Goal: Information Seeking & Learning: Check status

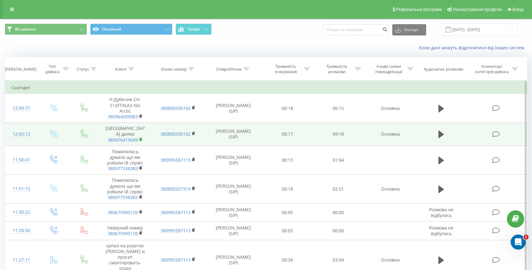
click at [140, 140] on rect at bounding box center [140, 139] width 2 height 3
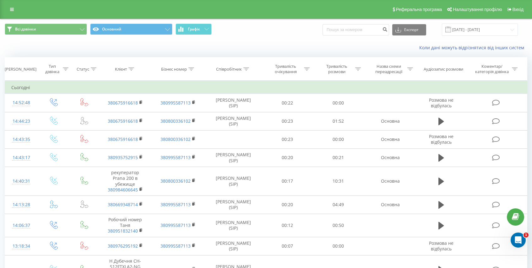
click at [6, 8] on div "Реферальна програма Налаштування профілю Вихід" at bounding box center [266, 9] width 532 height 19
click at [14, 11] on link at bounding box center [11, 9] width 11 height 9
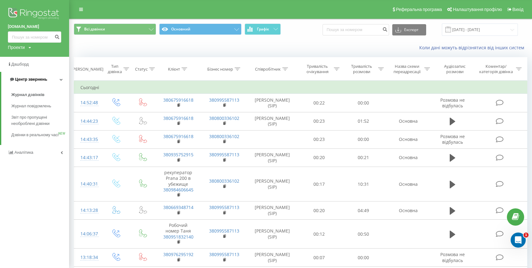
click at [41, 80] on span "Центр звернень" at bounding box center [31, 79] width 32 height 5
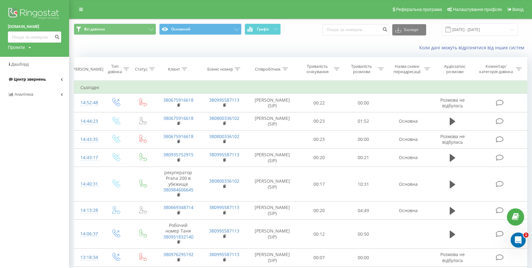
click at [47, 83] on link "Центр звернень" at bounding box center [34, 79] width 69 height 15
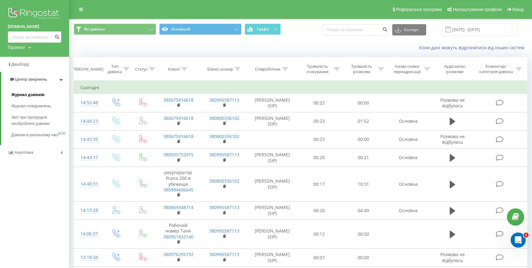
click at [42, 96] on span "Журнал дзвінків" at bounding box center [27, 95] width 33 height 6
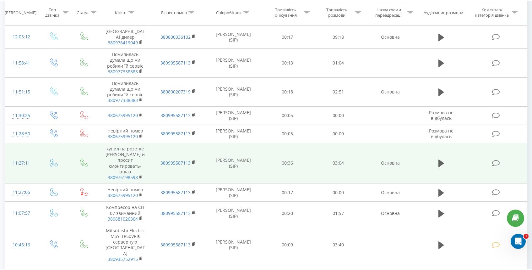
scroll to position [274, 0]
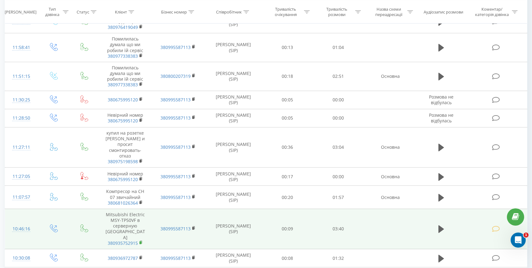
click at [140, 242] on rect at bounding box center [140, 243] width 2 height 3
click at [142, 241] on icon at bounding box center [140, 243] width 3 height 4
drag, startPoint x: 107, startPoint y: 208, endPoint x: 135, endPoint y: 214, distance: 28.7
click at [135, 214] on td "Mitsubishi Electric MSY-TP50VF в серверную Киев 380935752915" at bounding box center [125, 229] width 53 height 40
copy td "Mitsubishi Electric MSY-TP50VF"
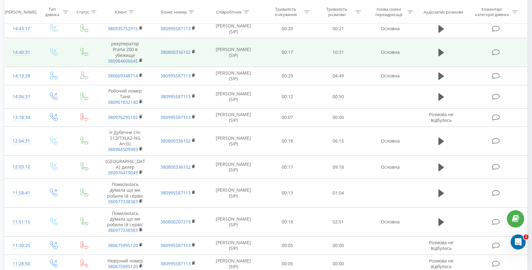
scroll to position [256, 0]
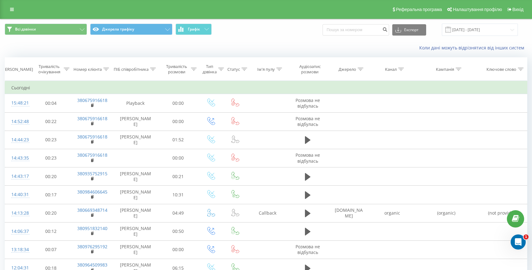
click at [135, 49] on div "Коли дані можуть відрізнятися вiд інших систем" at bounding box center [266, 47] width 532 height 15
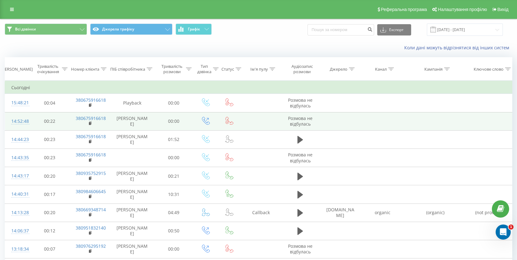
click at [333, 121] on td at bounding box center [340, 121] width 42 height 18
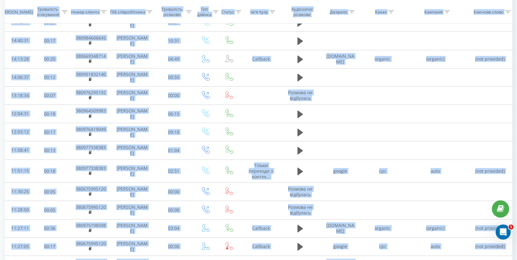
scroll to position [319, 0]
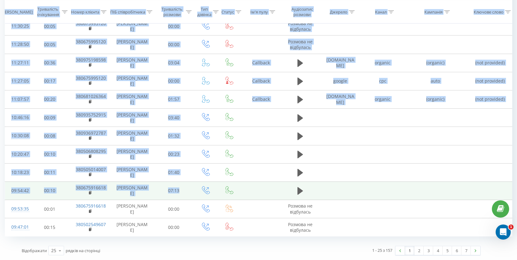
drag, startPoint x: 18, startPoint y: 48, endPoint x: 332, endPoint y: 187, distance: 343.0
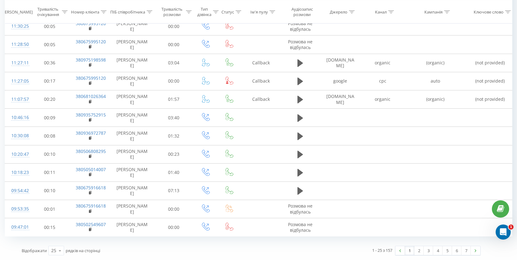
click at [343, 259] on div "1 - 25 з 157 1 2 3 4 5 6 7" at bounding box center [368, 251] width 234 height 18
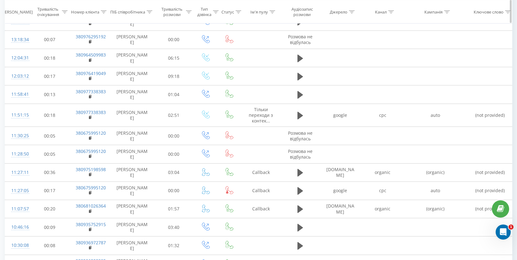
scroll to position [0, 0]
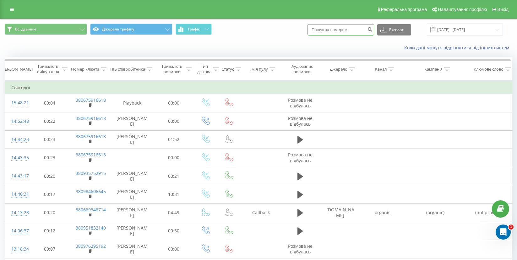
click at [350, 27] on input at bounding box center [341, 29] width 67 height 11
paste input "380995587113"
type input "380995587113"
click at [373, 29] on icon "submit" at bounding box center [369, 29] width 5 height 4
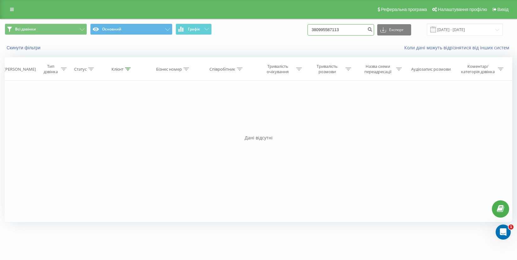
click at [354, 30] on input "380995587113" at bounding box center [341, 29] width 67 height 11
drag, startPoint x: 356, startPoint y: 29, endPoint x: 302, endPoint y: 32, distance: 54.7
click at [302, 32] on div "Всі дзвінки Основний Графік 380995587113 Експорт .csv .xls .xlsx 21.05.2025 - 2…" at bounding box center [259, 30] width 508 height 12
click at [21, 67] on div "[PERSON_NAME]" at bounding box center [20, 69] width 32 height 5
click at [373, 29] on icon "submit" at bounding box center [369, 29] width 5 height 4
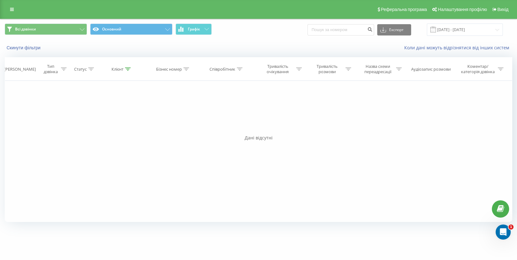
click at [57, 35] on span "Всі дзвінки Основний Графік" at bounding box center [129, 30] width 249 height 12
click at [59, 29] on button "Всі дзвінки" at bounding box center [46, 29] width 82 height 11
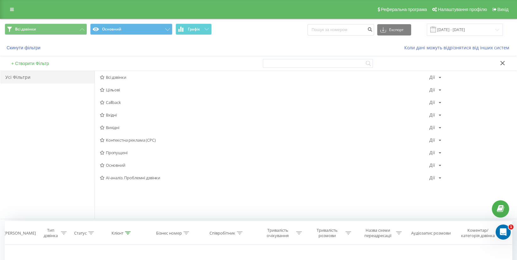
click at [506, 61] on button at bounding box center [502, 63] width 9 height 7
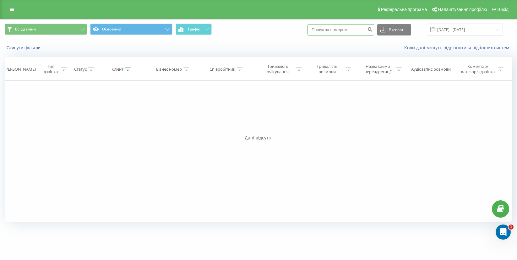
click at [359, 27] on input at bounding box center [341, 29] width 67 height 11
click at [493, 50] on link "Коли дані можуть відрізнятися вiд інших систем" at bounding box center [458, 48] width 108 height 6
click at [7, 5] on div "Реферальна програма Налаштування профілю Вихід" at bounding box center [258, 9] width 517 height 19
click at [17, 13] on link at bounding box center [11, 9] width 11 height 9
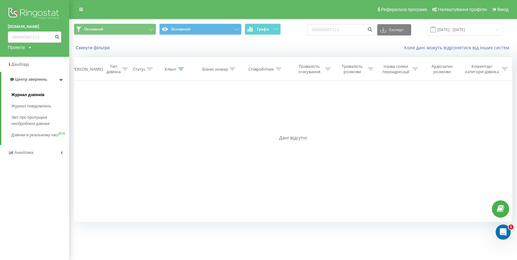
click at [43, 97] on link "Журнал дзвінків" at bounding box center [40, 94] width 58 height 11
click at [41, 94] on span "Журнал дзвінків" at bounding box center [27, 95] width 33 height 6
click at [39, 95] on span "Журнал дзвінків" at bounding box center [27, 95] width 33 height 6
